Goal: Navigation & Orientation: Go to known website

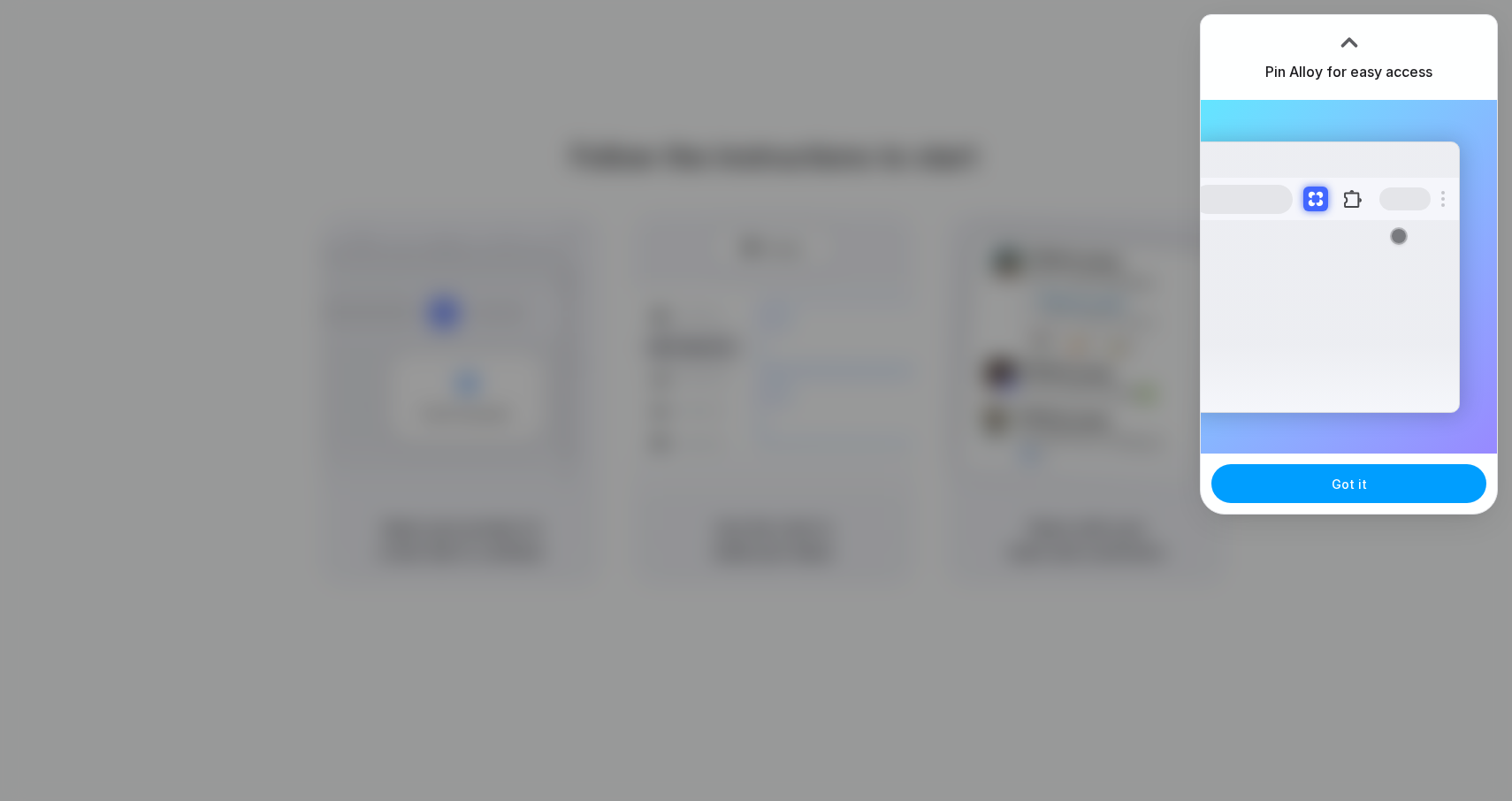
click at [1356, 469] on button "Got it" at bounding box center [1349, 484] width 275 height 39
